Goal: Task Accomplishment & Management: Use online tool/utility

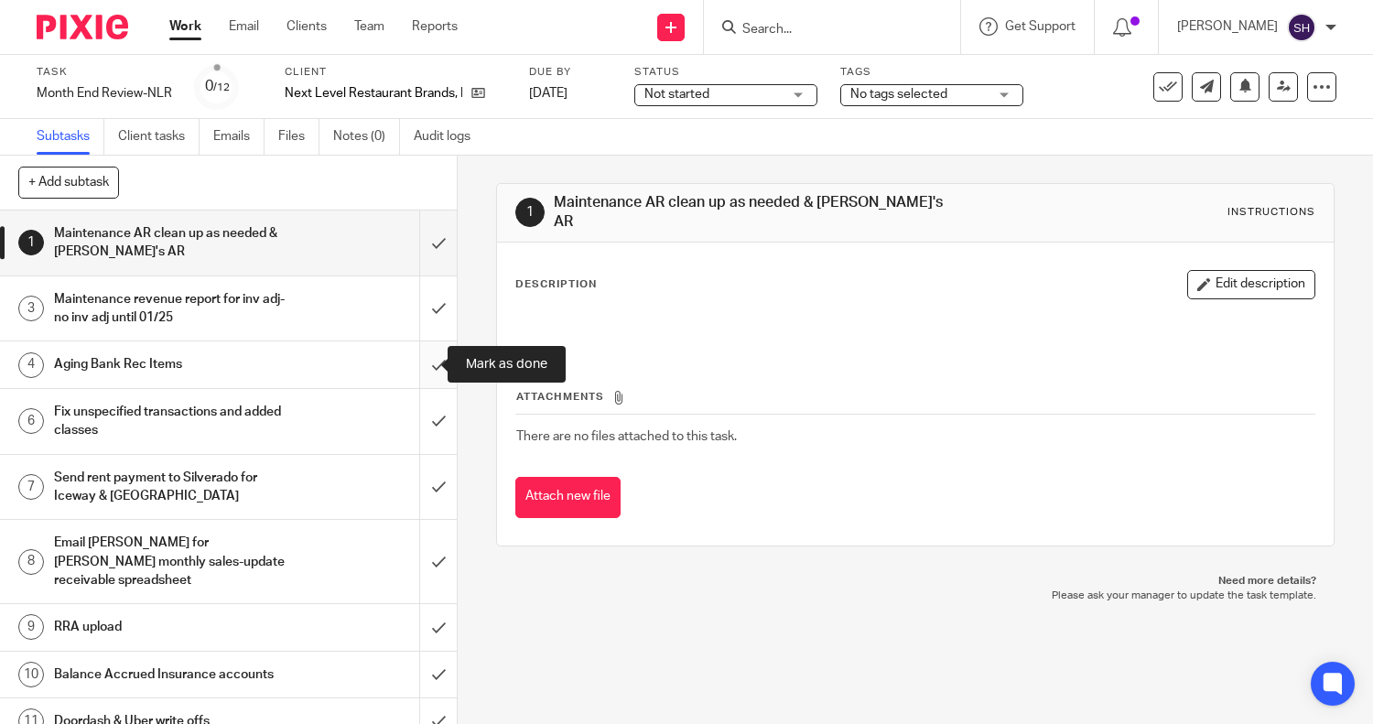
click at [415, 361] on input "submit" at bounding box center [228, 364] width 457 height 46
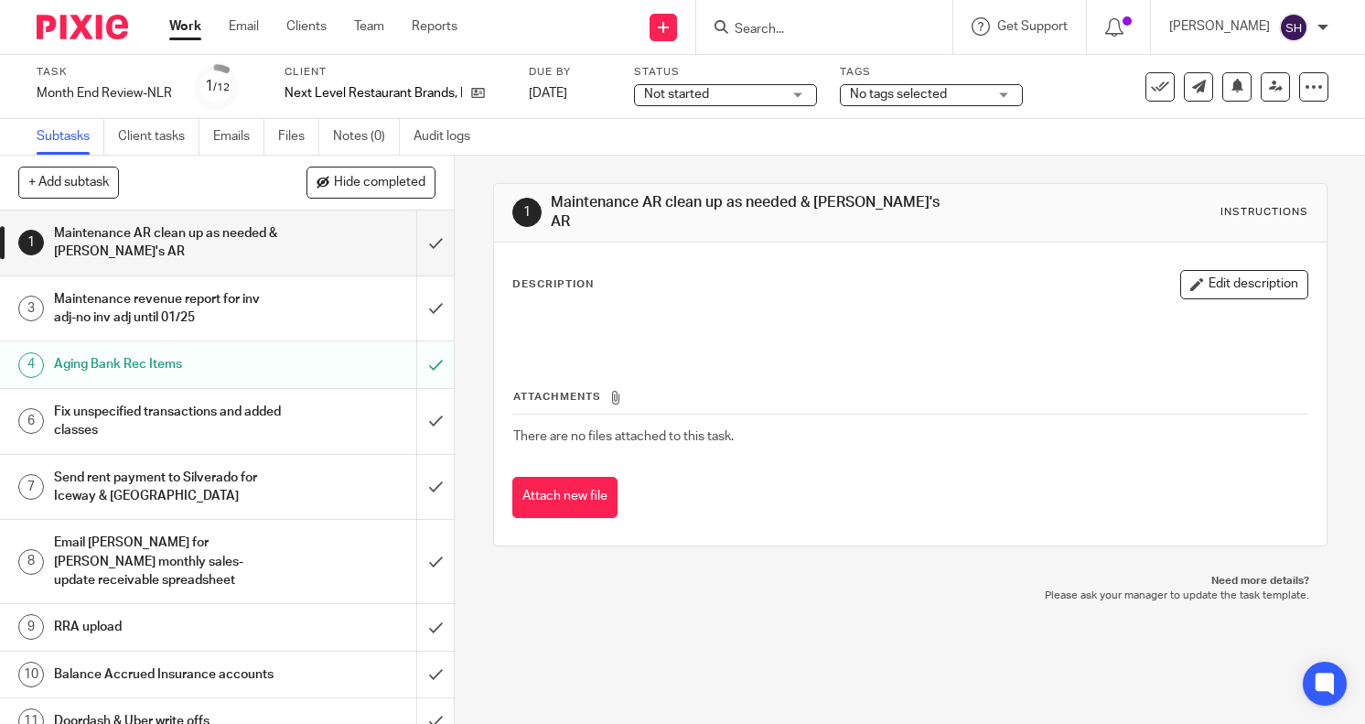
click at [189, 33] on link "Work" at bounding box center [185, 26] width 32 height 18
